Goal: Task Accomplishment & Management: Use online tool/utility

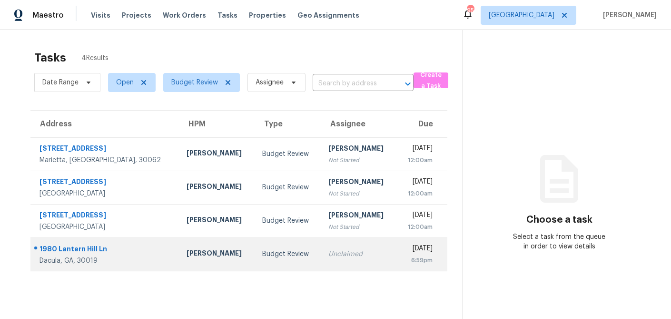
click at [200, 255] on td "Michael Durham" at bounding box center [217, 253] width 76 height 33
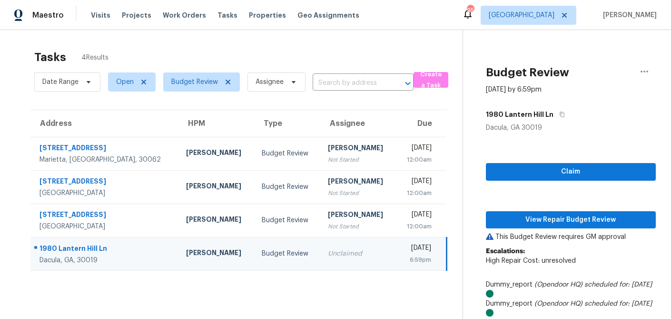
scroll to position [0, 2]
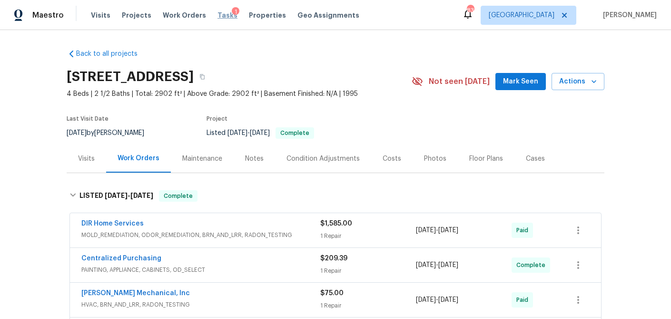
click at [218, 15] on span "Tasks" at bounding box center [228, 15] width 20 height 7
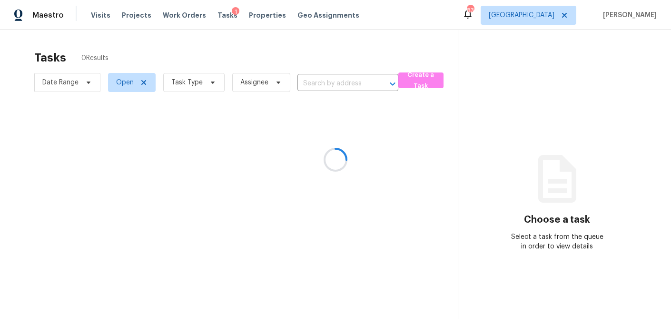
click at [206, 88] on div at bounding box center [335, 159] width 671 height 319
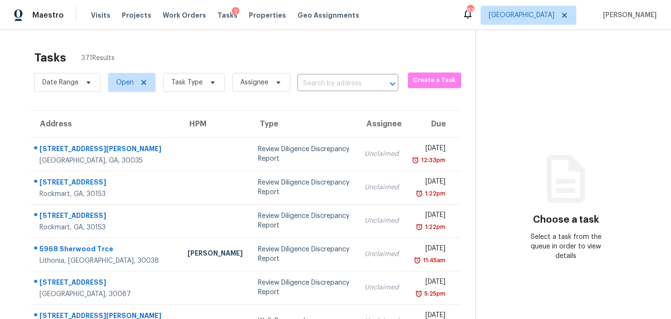
click at [209, 83] on icon at bounding box center [213, 83] width 8 height 8
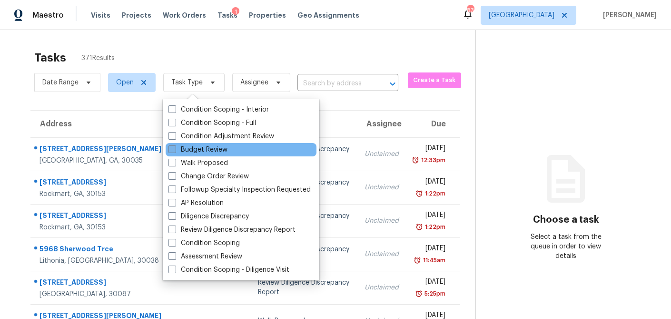
click at [174, 150] on span at bounding box center [173, 149] width 8 height 8
click at [174, 150] on input "Budget Review" at bounding box center [172, 148] width 6 height 6
checkbox input "true"
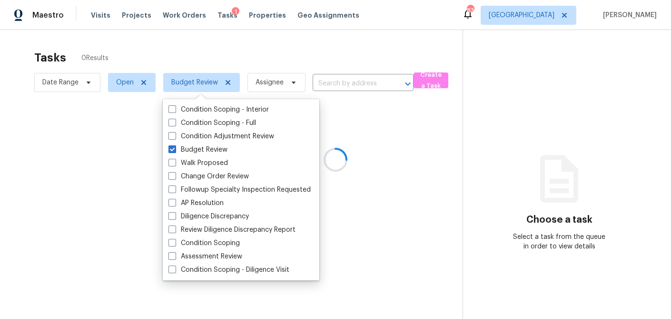
click at [144, 85] on div at bounding box center [335, 159] width 671 height 319
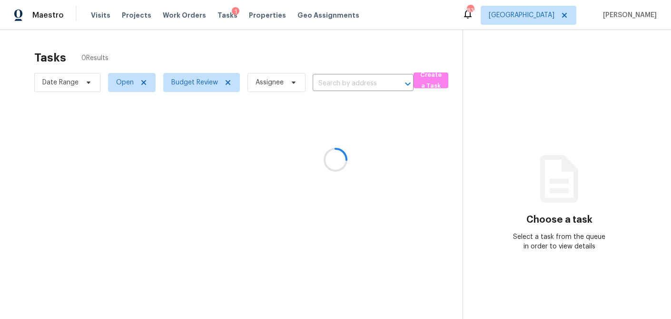
click at [144, 83] on div at bounding box center [335, 159] width 671 height 319
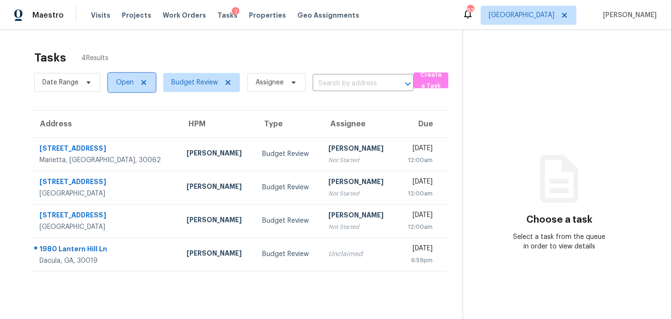
click at [145, 83] on icon at bounding box center [144, 83] width 8 height 8
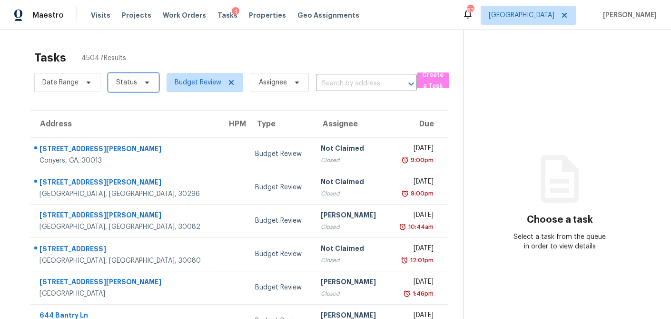
click at [145, 82] on icon at bounding box center [147, 82] width 4 height 2
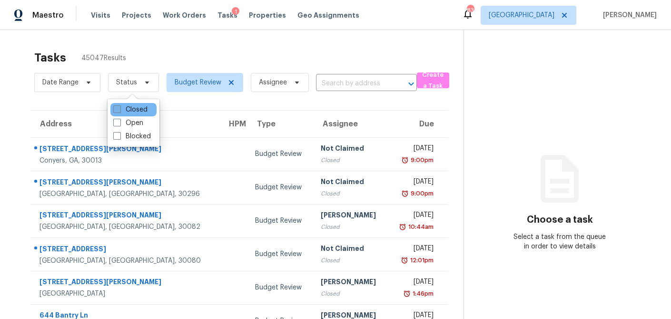
click at [117, 110] on span at bounding box center [117, 109] width 8 height 8
click at [117, 110] on input "Closed" at bounding box center [116, 108] width 6 height 6
checkbox input "true"
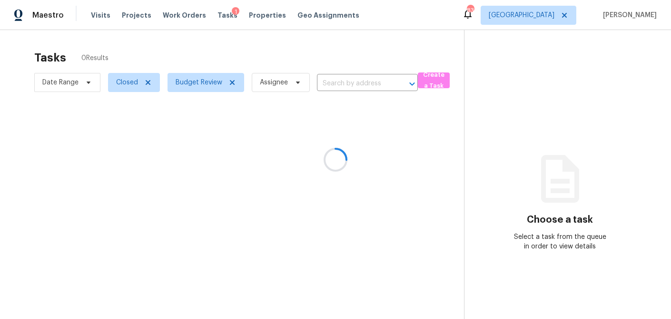
click at [151, 44] on div at bounding box center [335, 159] width 671 height 319
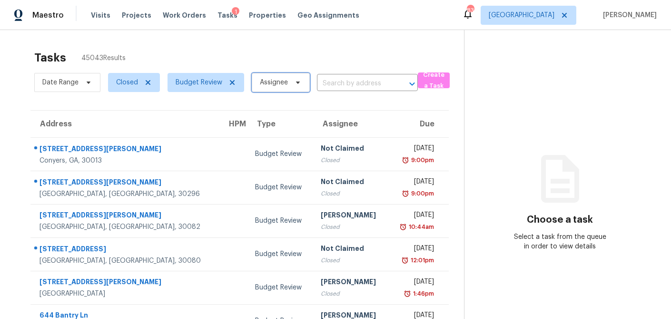
click at [299, 86] on icon at bounding box center [298, 83] width 8 height 8
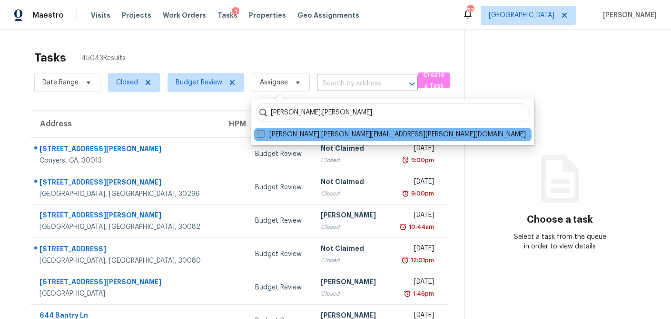
type input "anthony.gouldthorp"
click at [262, 132] on span at bounding box center [261, 134] width 8 height 8
click at [262, 132] on input "Anthony Gouldthorp anthony.gouldthorp@opendoor.com" at bounding box center [260, 133] width 6 height 6
checkbox input "true"
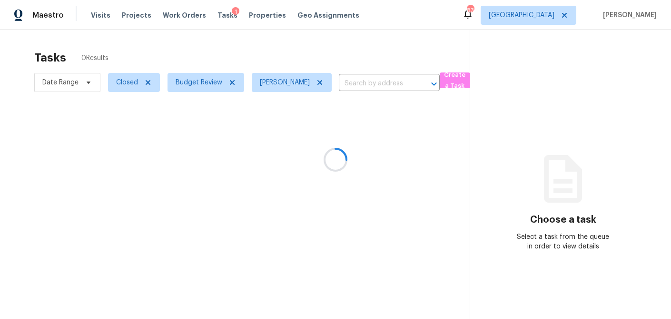
click at [88, 84] on div at bounding box center [335, 159] width 671 height 319
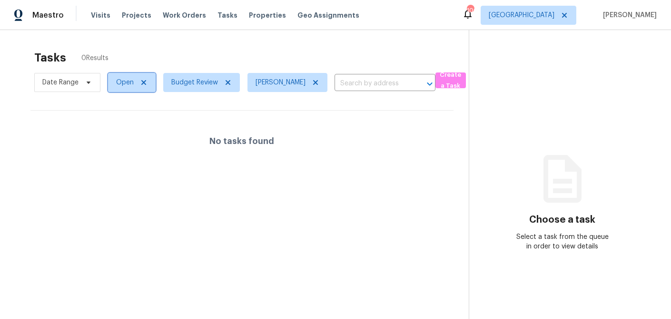
click at [140, 82] on icon at bounding box center [144, 83] width 8 height 8
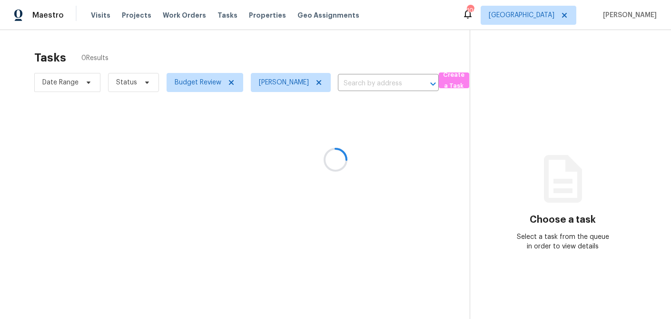
click at [143, 82] on div at bounding box center [335, 159] width 671 height 319
click at [145, 82] on div at bounding box center [335, 159] width 671 height 319
click at [230, 83] on div at bounding box center [335, 159] width 671 height 319
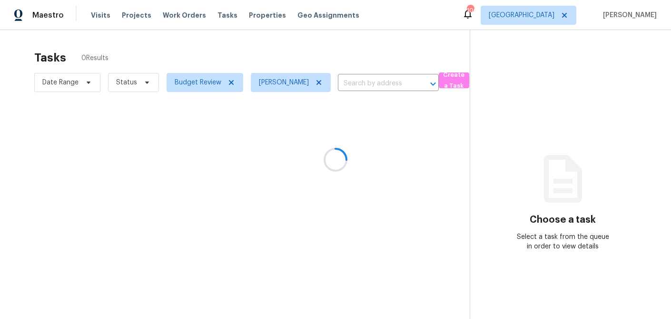
click at [229, 81] on div at bounding box center [335, 159] width 671 height 319
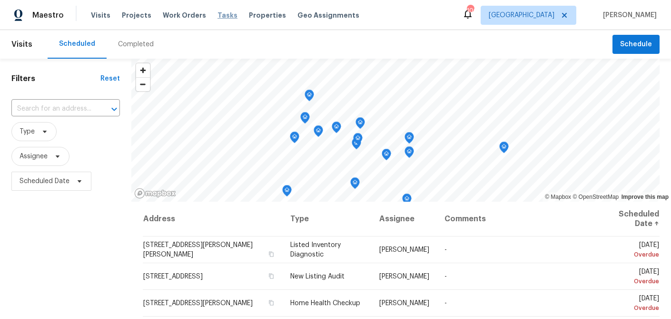
click at [218, 16] on span "Tasks" at bounding box center [228, 15] width 20 height 7
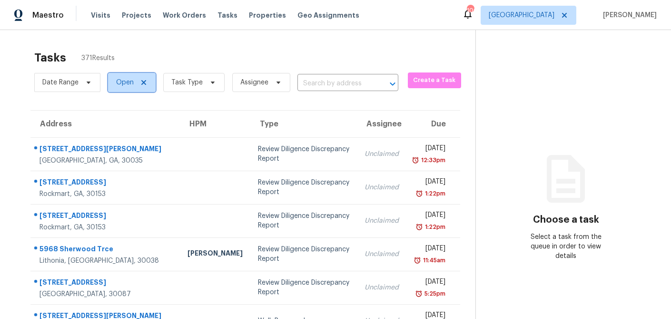
click at [142, 84] on icon at bounding box center [143, 82] width 5 height 5
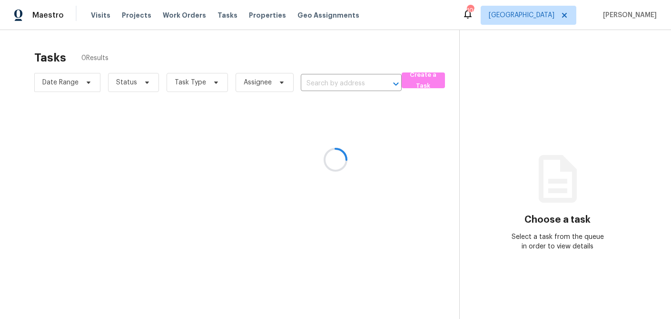
click at [145, 83] on div at bounding box center [335, 159] width 671 height 319
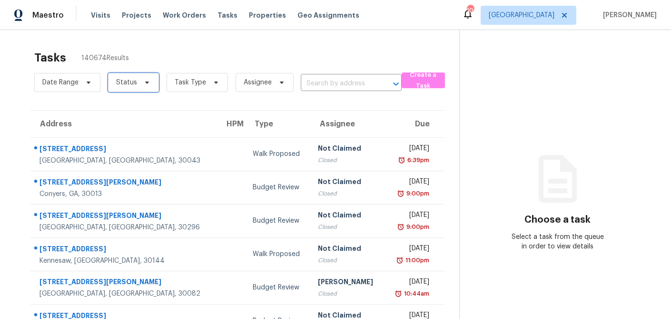
click at [147, 83] on icon at bounding box center [147, 83] width 8 height 8
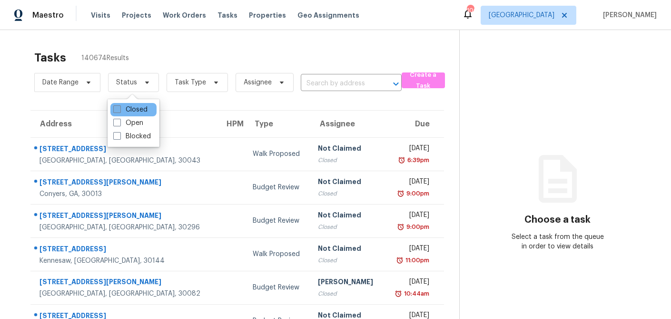
click at [117, 110] on span at bounding box center [117, 109] width 8 height 8
click at [117, 110] on input "Closed" at bounding box center [116, 108] width 6 height 6
checkbox input "true"
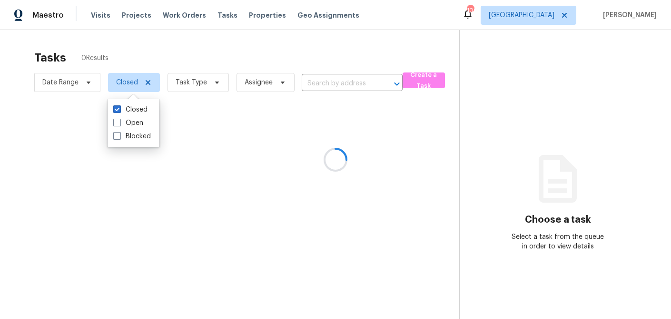
click at [215, 44] on div at bounding box center [335, 159] width 671 height 319
click at [218, 84] on div at bounding box center [335, 159] width 671 height 319
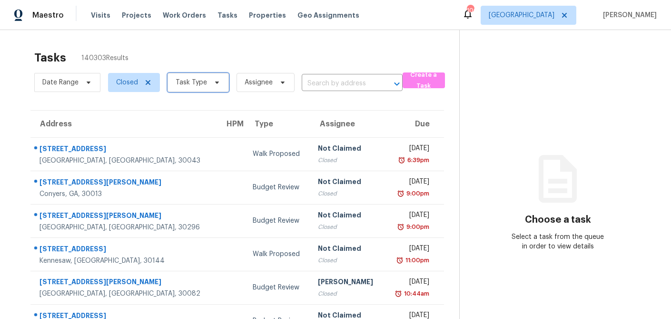
click at [214, 85] on icon at bounding box center [217, 83] width 8 height 8
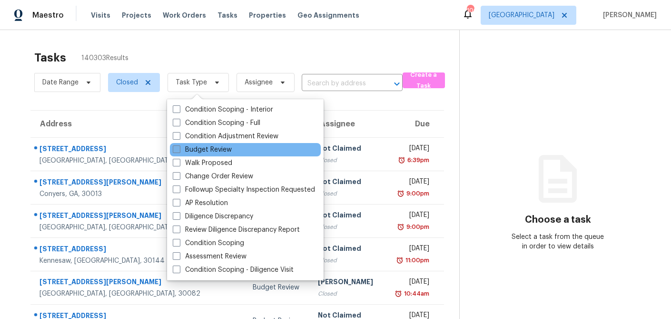
click at [175, 150] on span at bounding box center [177, 149] width 8 height 8
click at [175, 150] on input "Budget Review" at bounding box center [176, 148] width 6 height 6
checkbox input "true"
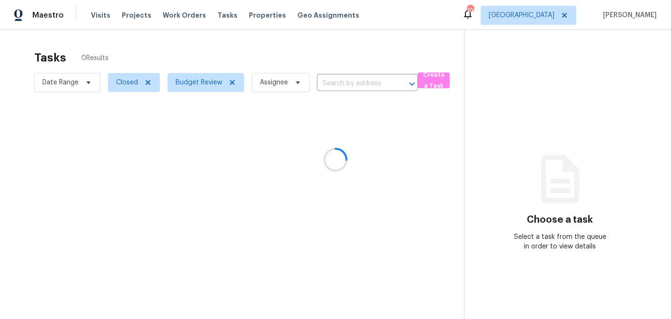
click at [267, 80] on div at bounding box center [335, 159] width 671 height 319
click at [280, 82] on div at bounding box center [335, 159] width 671 height 319
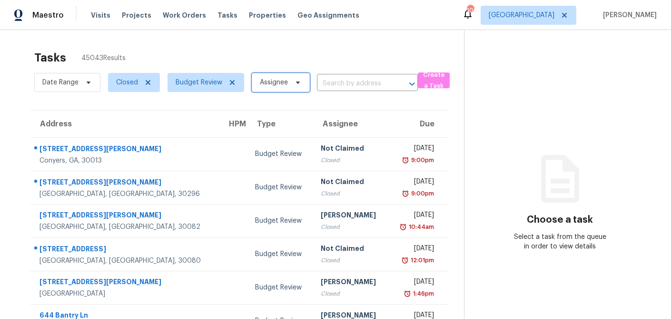
click at [296, 85] on icon at bounding box center [298, 83] width 8 height 8
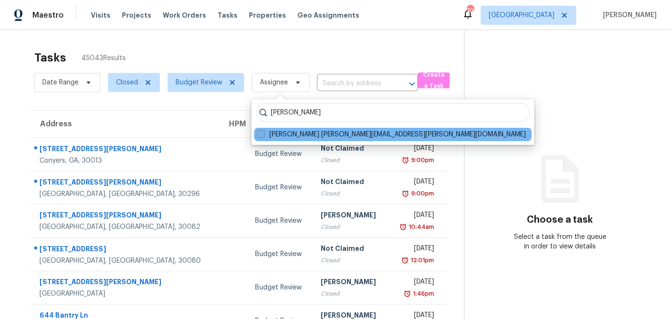
type input "anthony gouldthorp"
click at [263, 131] on span at bounding box center [261, 134] width 8 height 8
click at [263, 131] on input "Anthony Gouldthorp anthony.gouldthorp@opendoor.com" at bounding box center [260, 133] width 6 height 6
checkbox input "true"
